Goal: Transaction & Acquisition: Purchase product/service

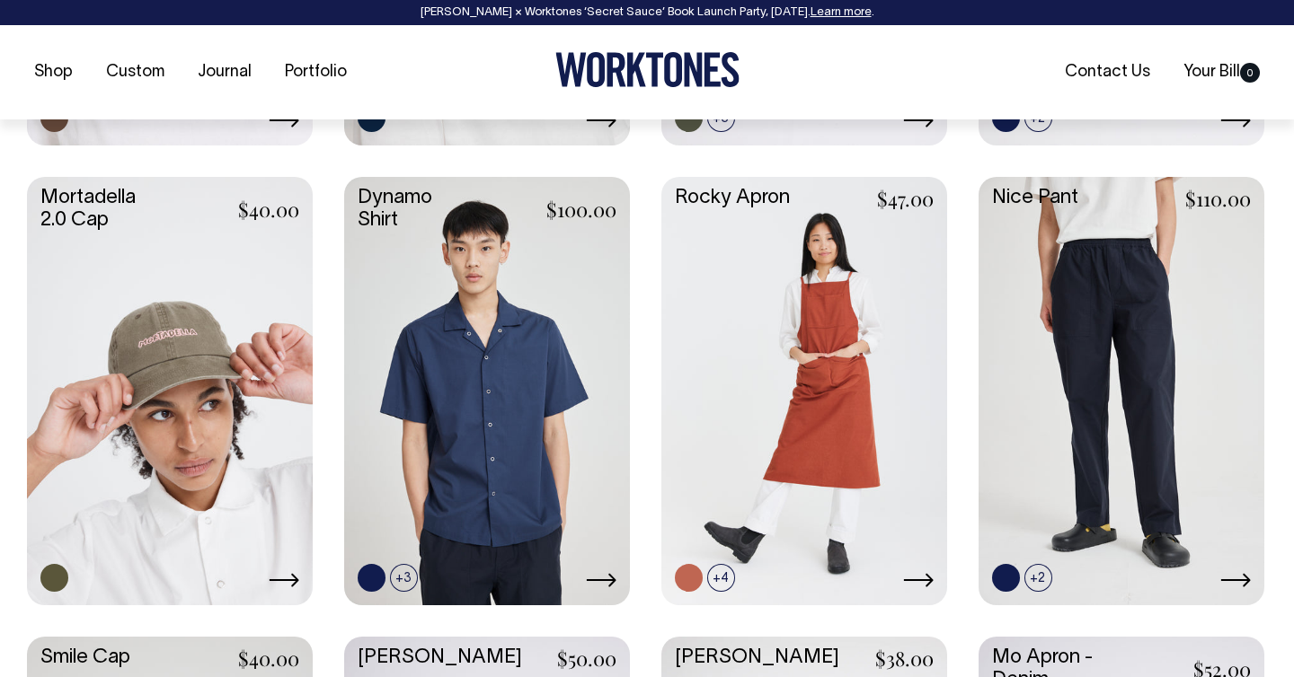
scroll to position [1638, 0]
click at [1053, 326] on link at bounding box center [1121, 388] width 286 height 425
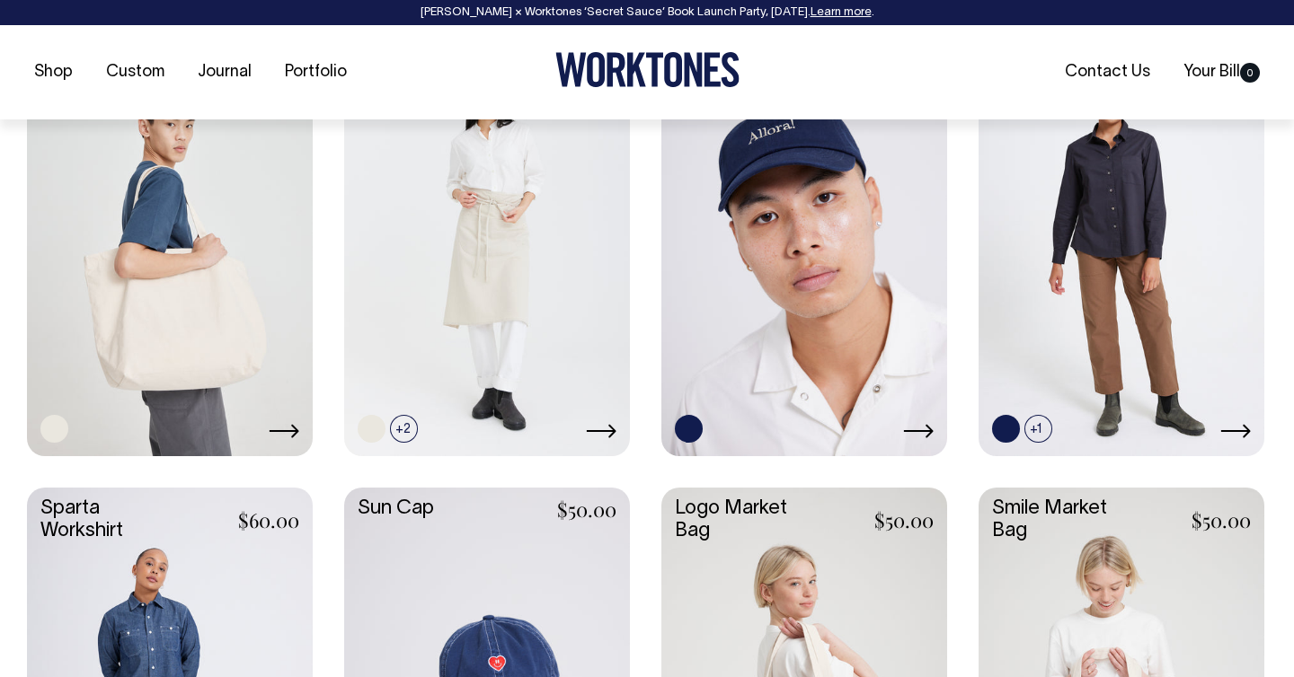
scroll to position [2707, 0]
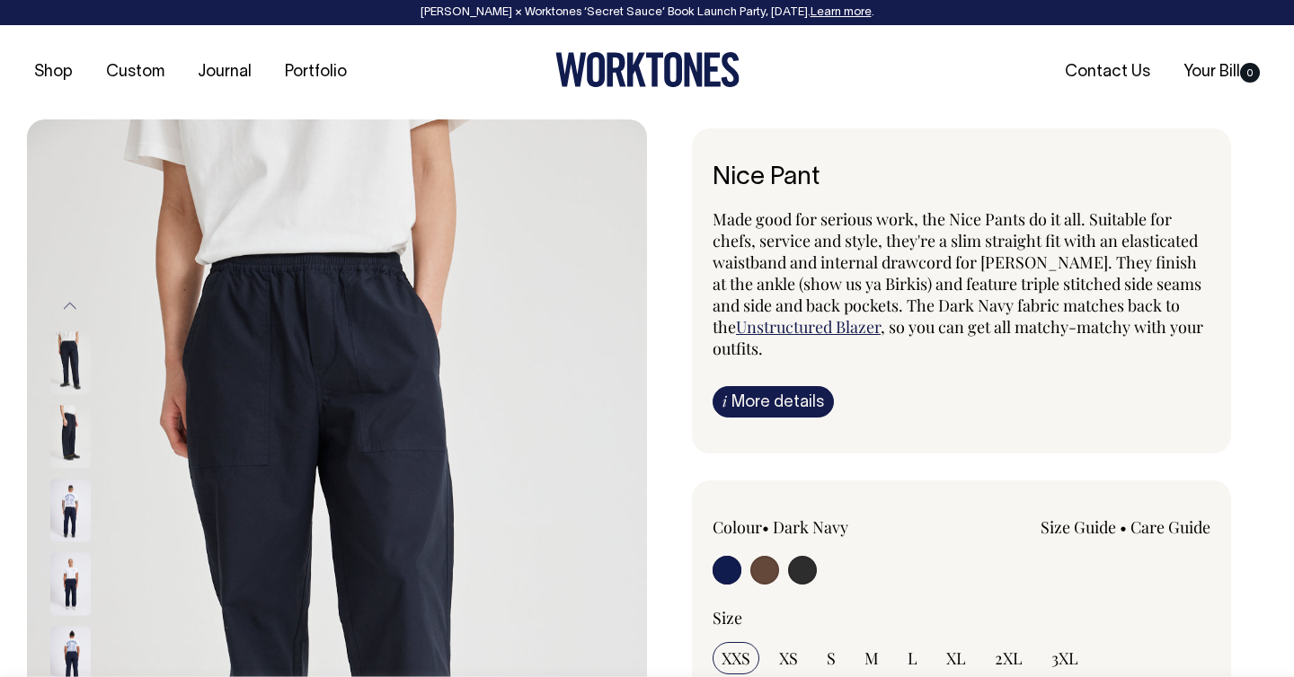
click at [71, 435] on img at bounding box center [70, 437] width 40 height 63
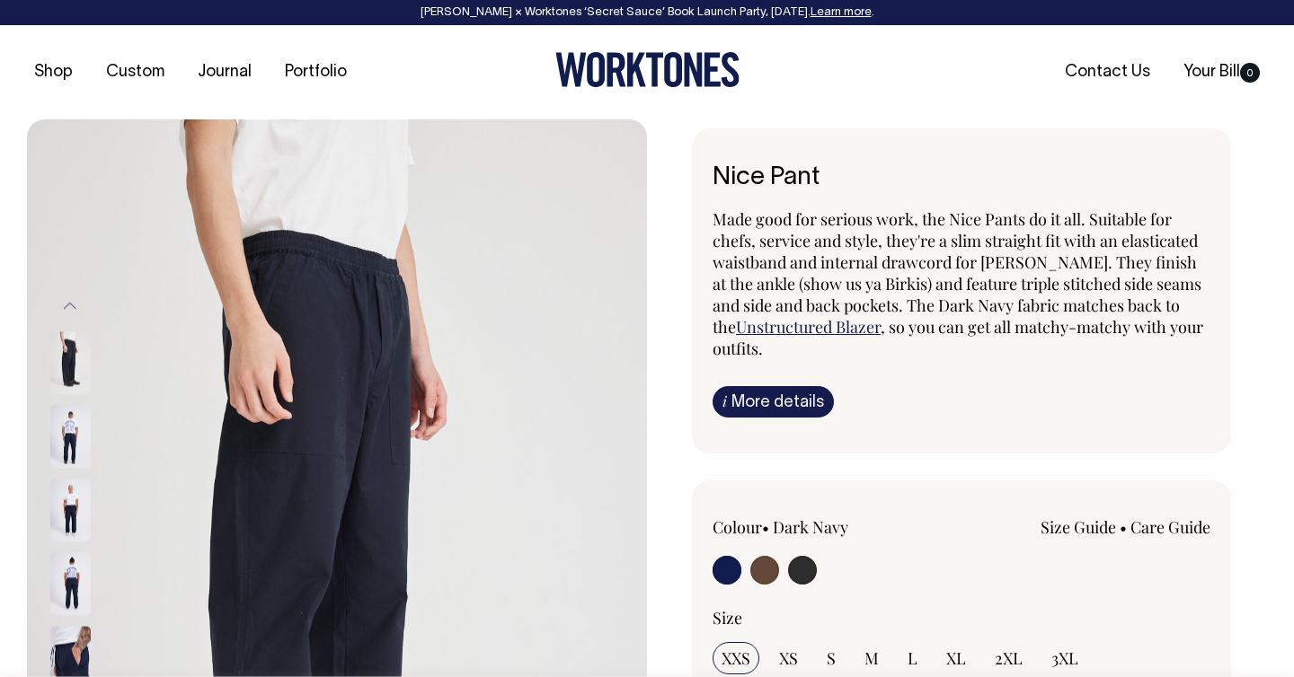
click at [68, 434] on img at bounding box center [70, 437] width 40 height 63
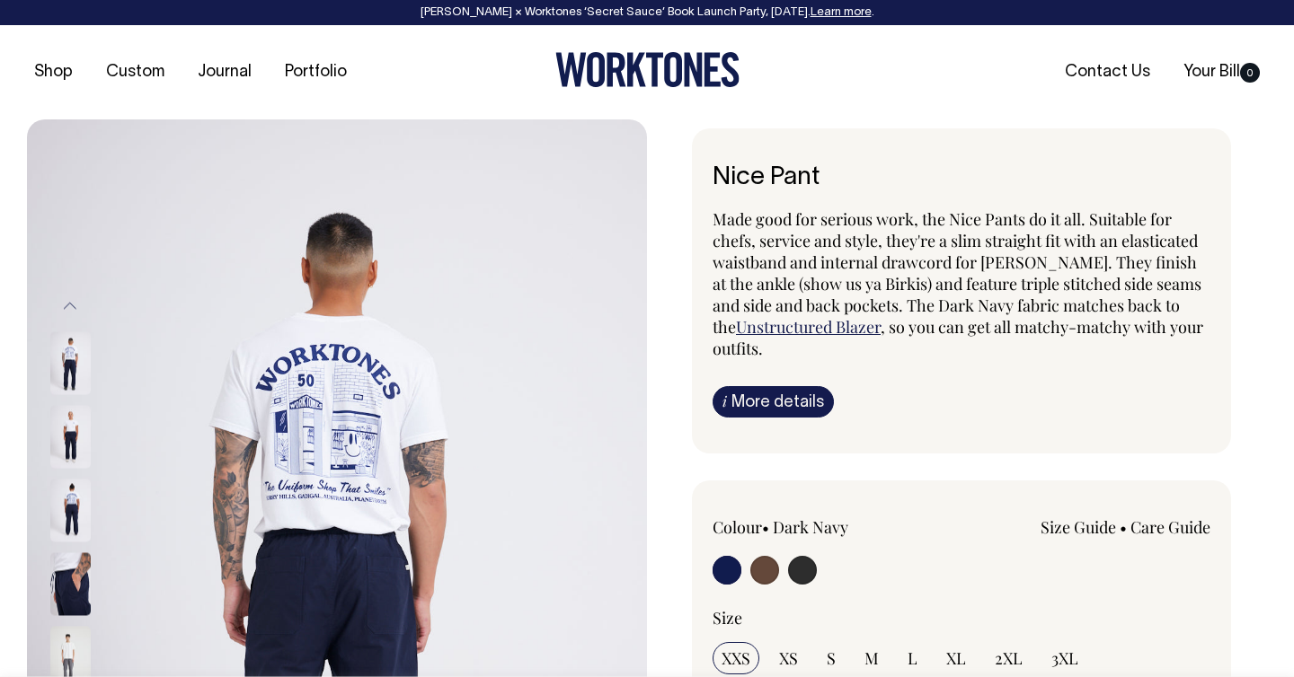
click at [804, 574] on input "radio" at bounding box center [802, 570] width 29 height 29
radio input "true"
select select "Charcoal"
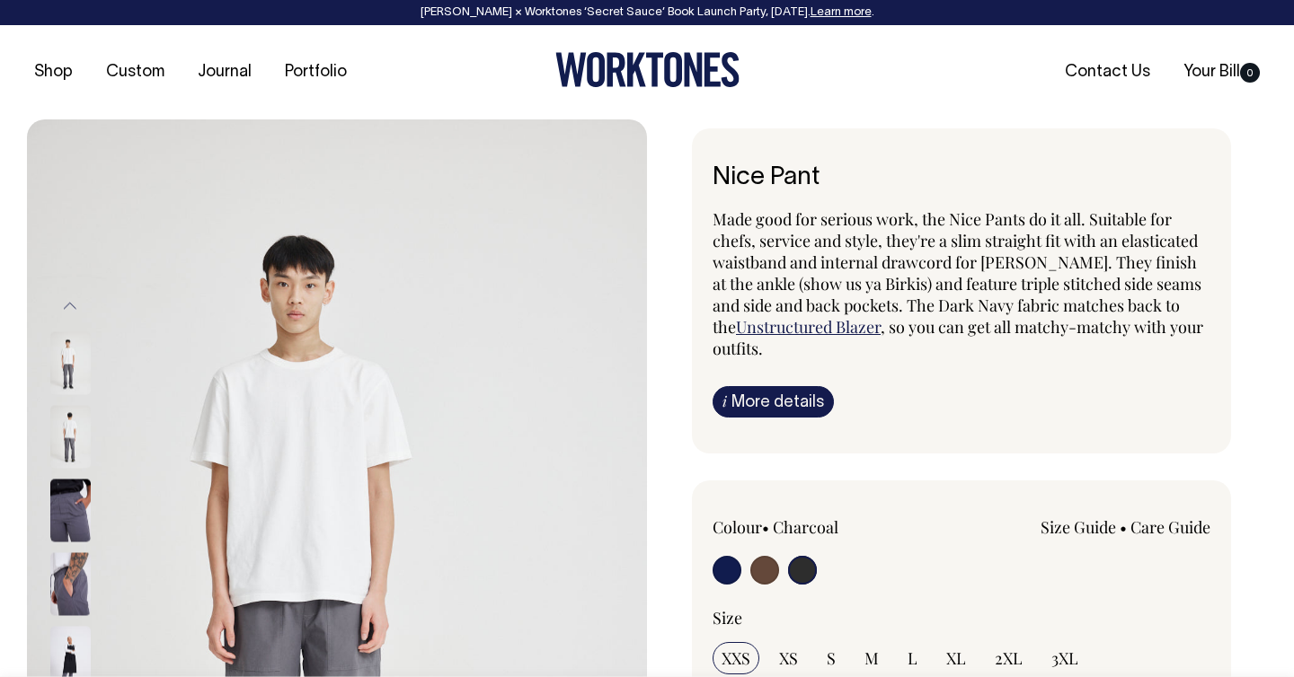
click at [772, 571] on input "radio" at bounding box center [764, 570] width 29 height 29
radio input "true"
radio input "false"
radio input "true"
select select "Chocolate"
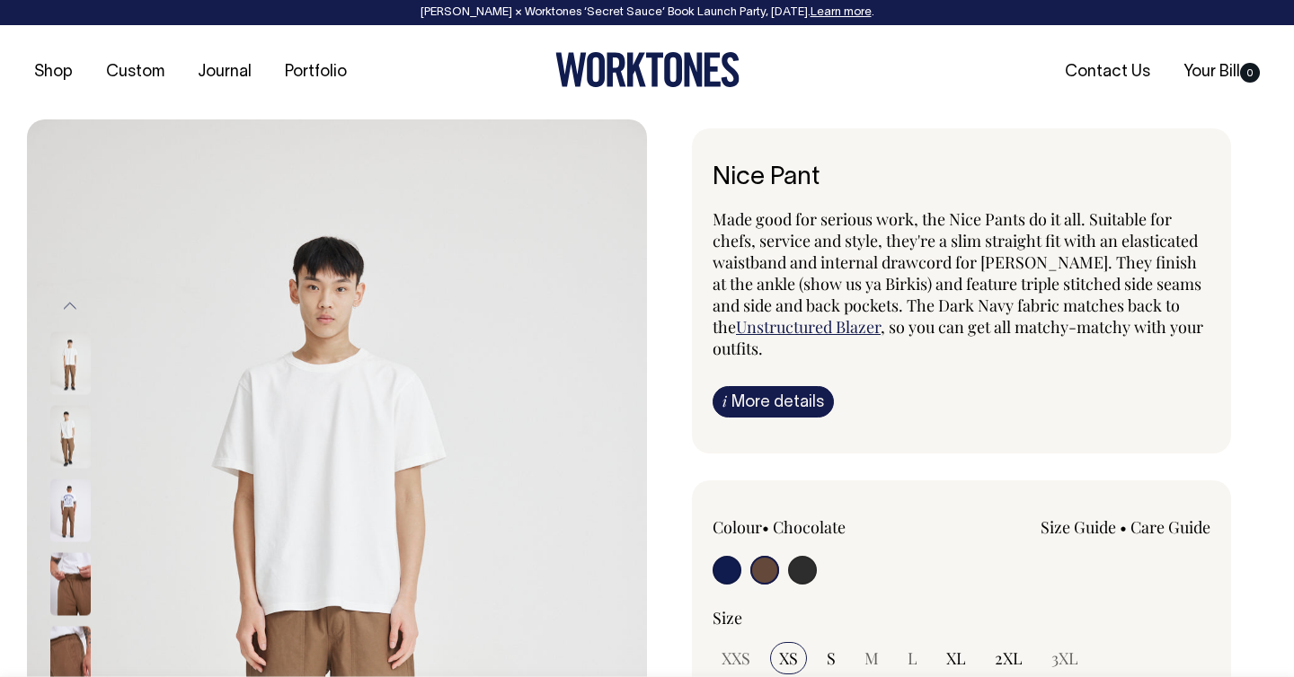
click at [736, 575] on input "radio" at bounding box center [726, 570] width 29 height 29
radio input "true"
select select "Dark Navy"
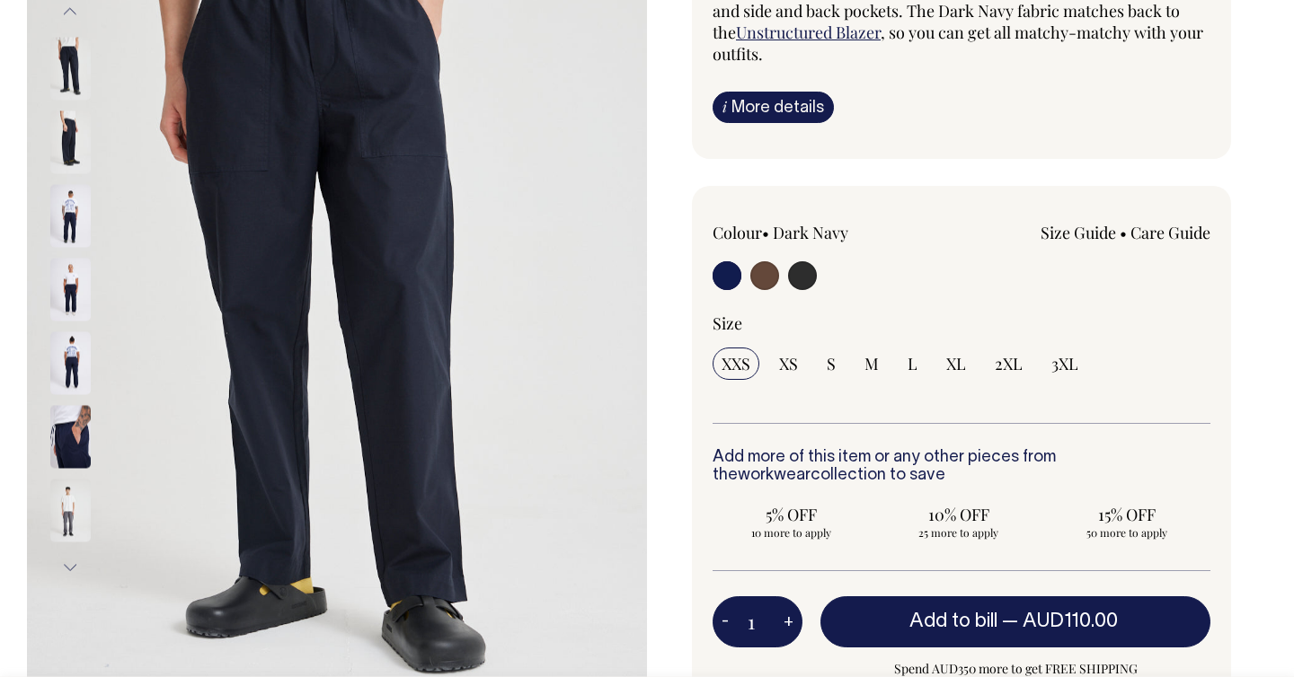
scroll to position [296, 0]
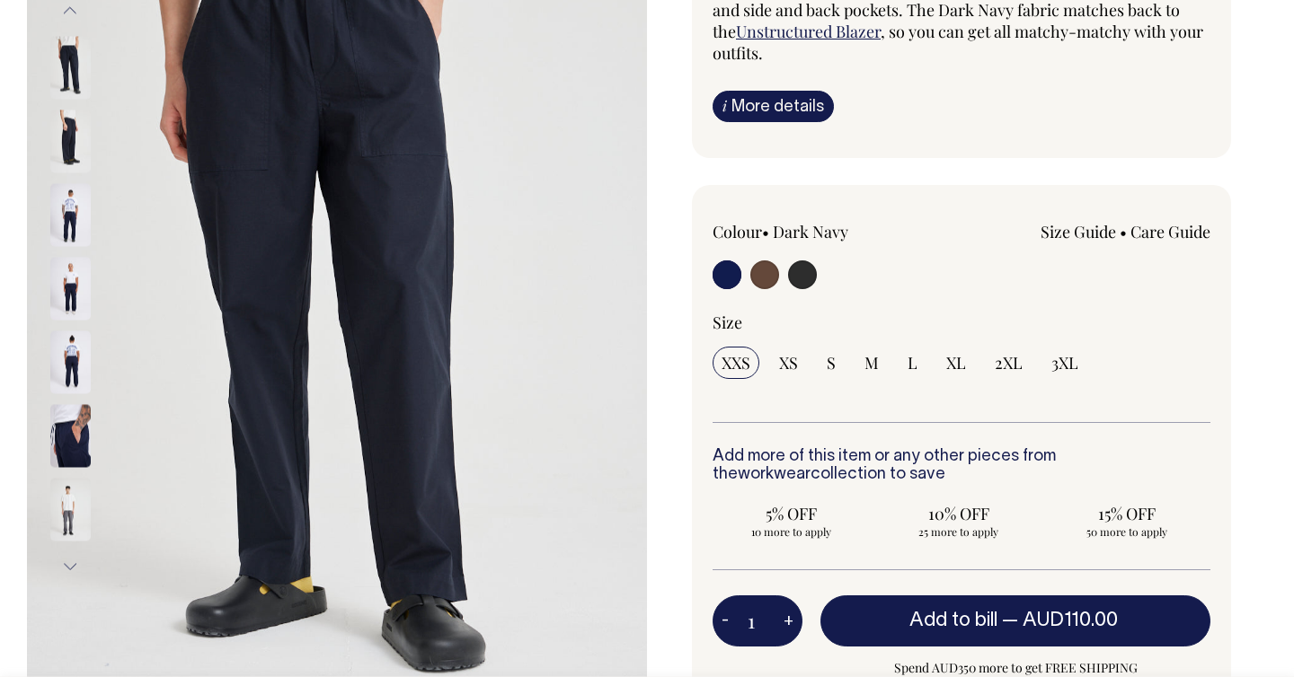
click at [66, 436] on img at bounding box center [70, 436] width 40 height 63
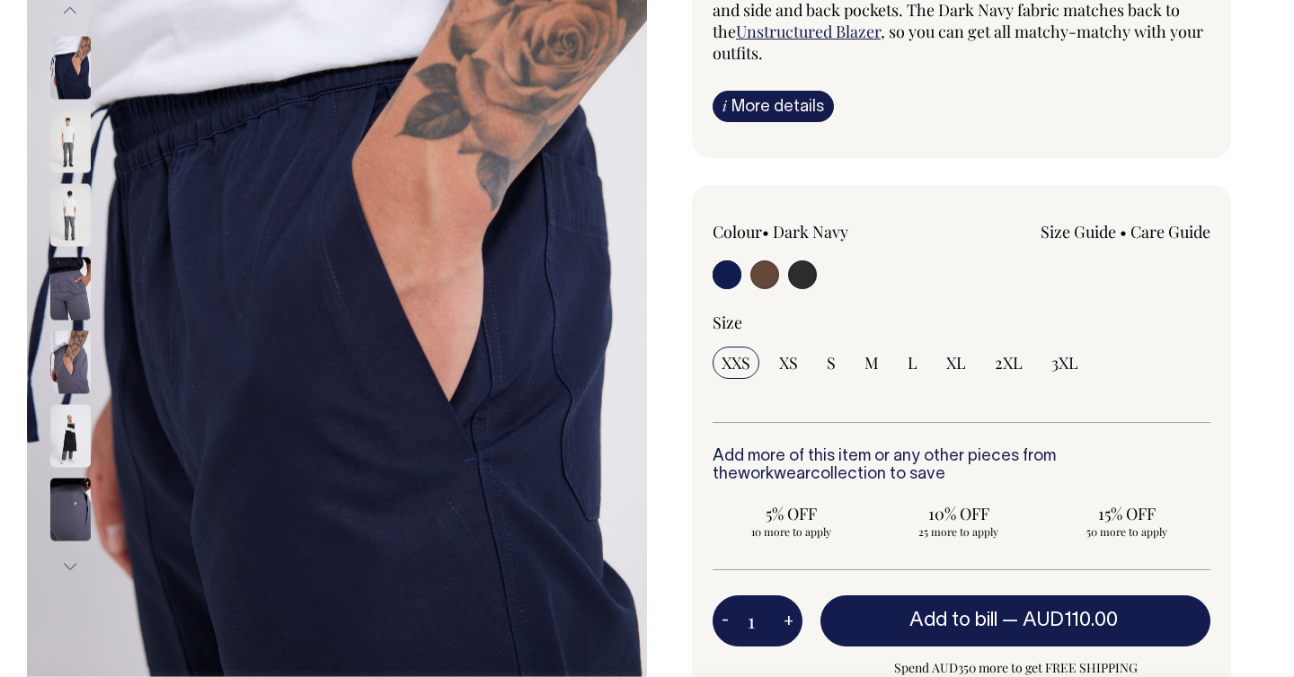
click at [74, 439] on img at bounding box center [70, 436] width 40 height 63
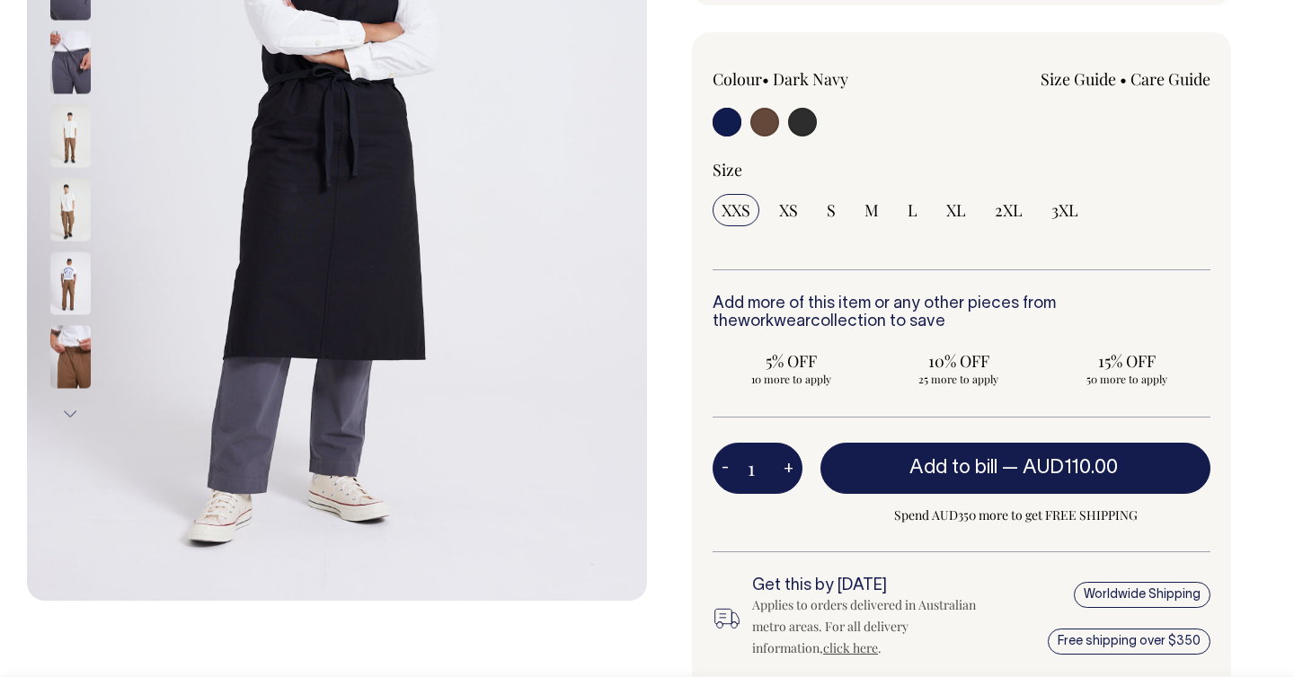
scroll to position [449, 0]
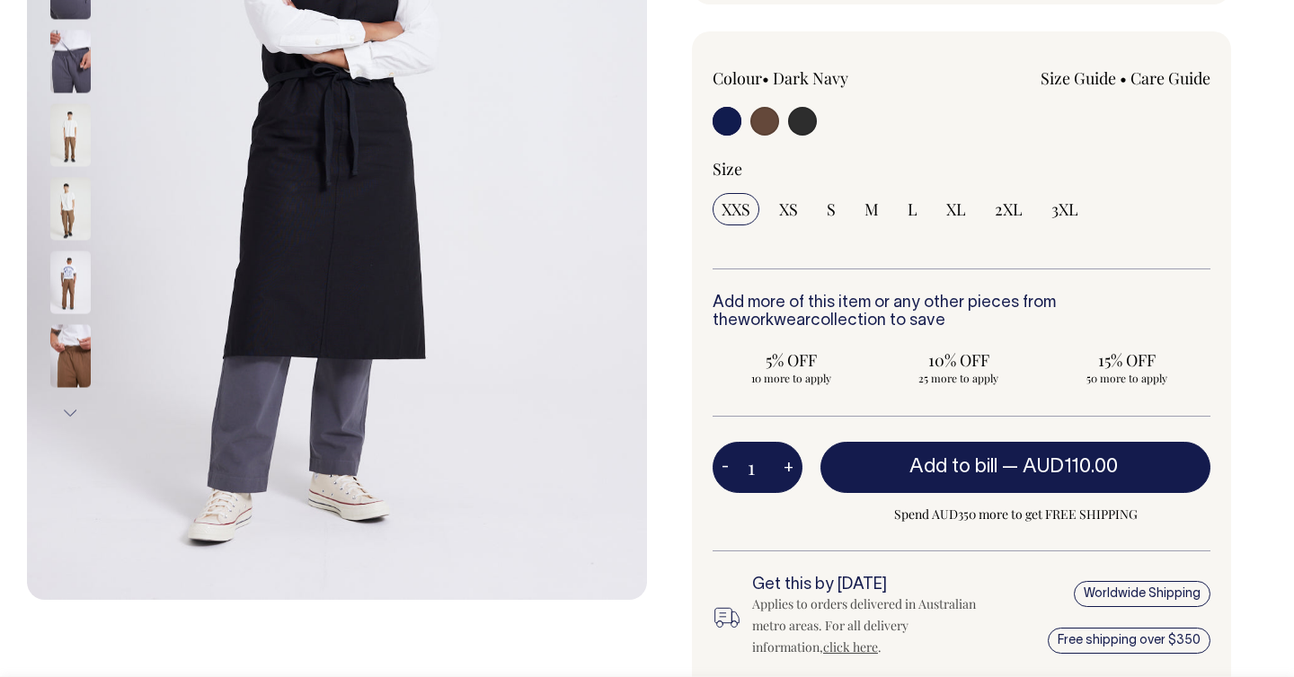
click at [63, 69] on img at bounding box center [70, 62] width 40 height 63
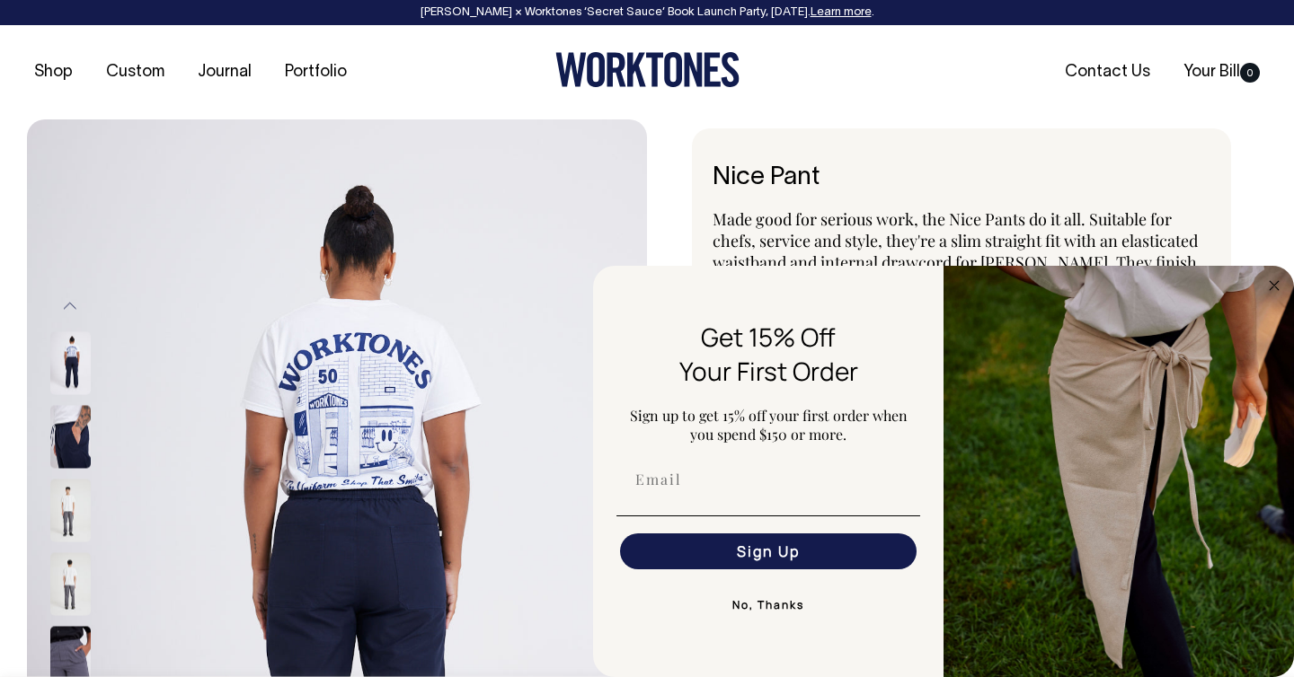
scroll to position [0, 0]
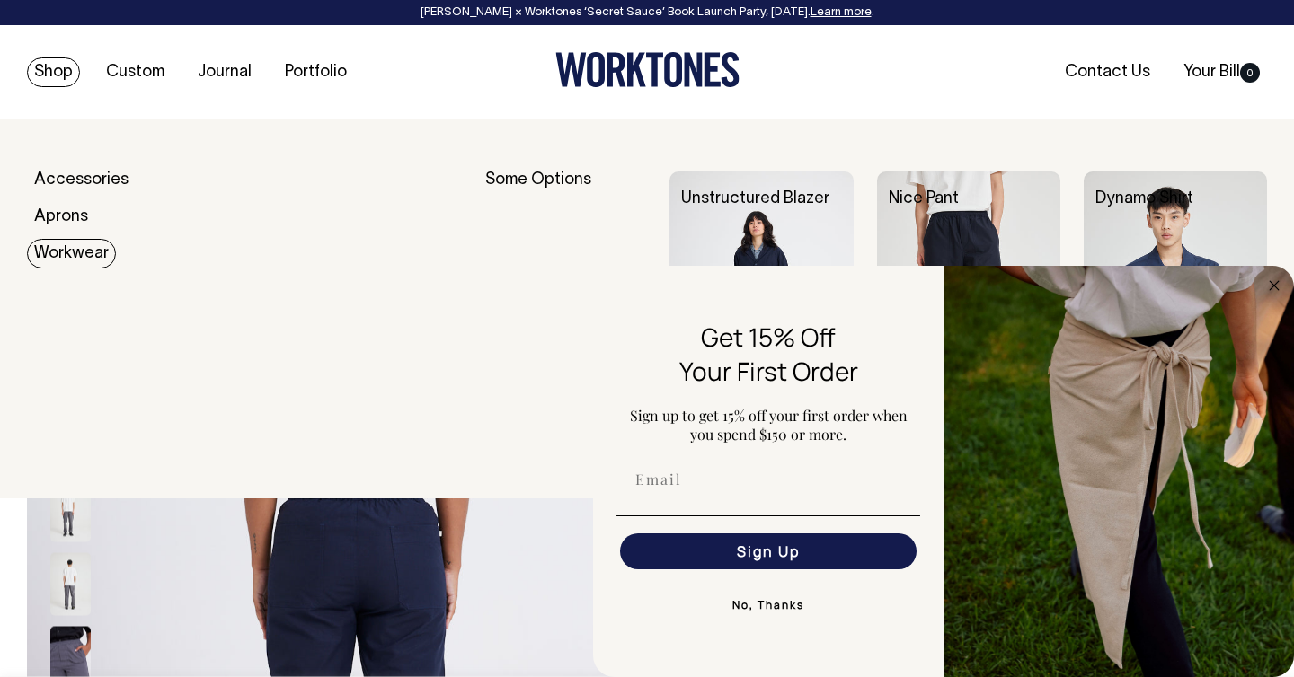
click at [59, 260] on link "Workwear" at bounding box center [71, 254] width 89 height 30
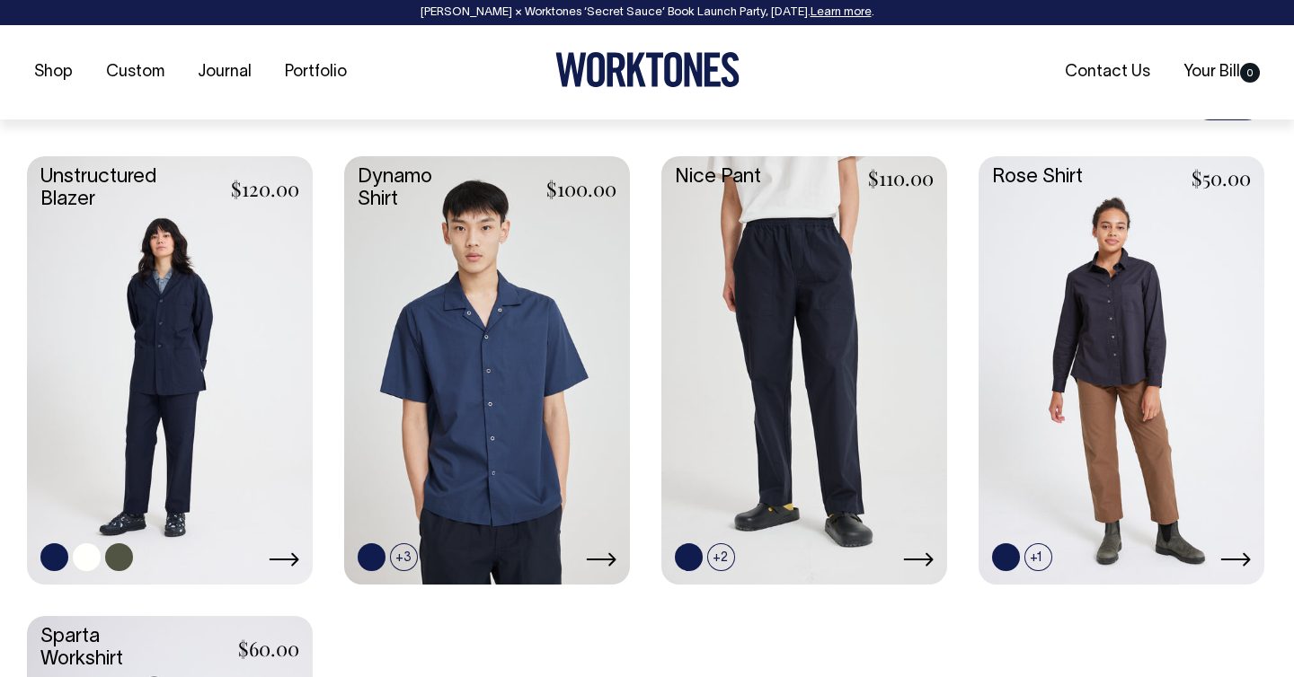
scroll to position [739, 0]
